Goal: Task Accomplishment & Management: Use online tool/utility

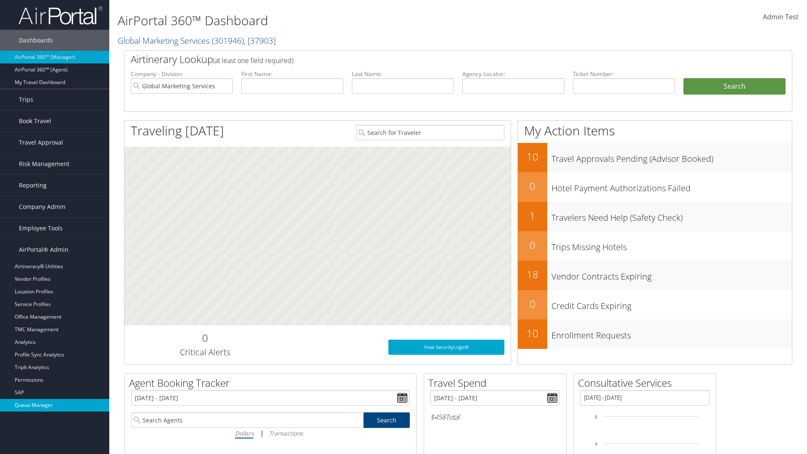
click at [55, 405] on link "Queue Manager" at bounding box center [54, 405] width 109 height 13
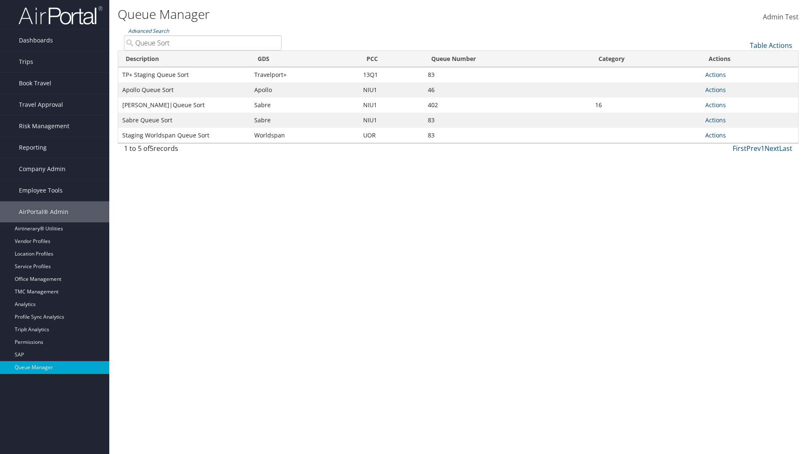
type input "Queue Sort"
click at [715, 135] on link "Actions" at bounding box center [715, 135] width 21 height 8
click at [684, 148] on link "Edit Queue" at bounding box center [684, 147] width 79 height 14
select select "9"
